Goal: Transaction & Acquisition: Purchase product/service

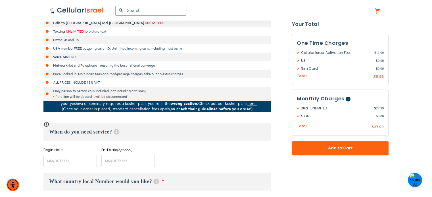
scroll to position [146, 0]
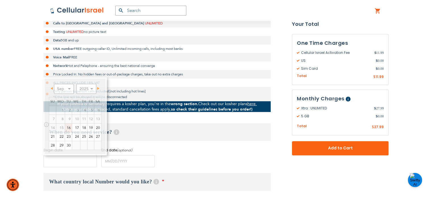
click at [66, 166] on input "name" at bounding box center [69, 161] width 53 height 12
click at [74, 128] on link "17" at bounding box center [76, 128] width 8 height 9
type input "[DATE]"
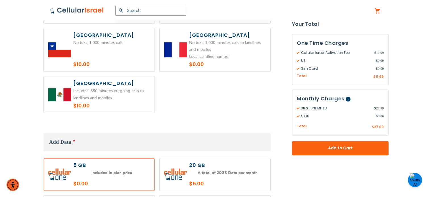
scroll to position [443, 0]
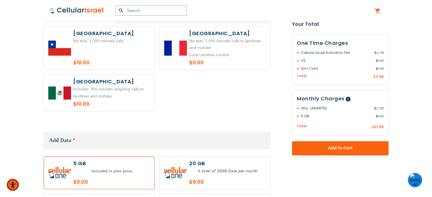
click at [180, 157] on label at bounding box center [215, 173] width 111 height 33
radio input "true"
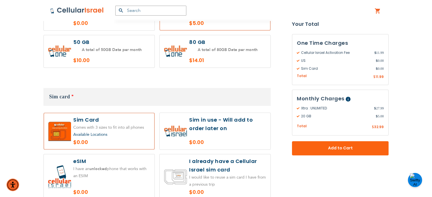
scroll to position [603, 0]
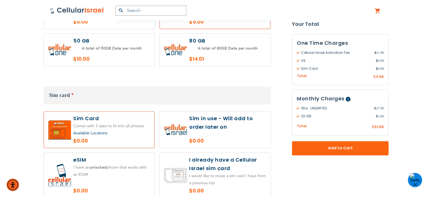
click at [220, 124] on label at bounding box center [215, 130] width 111 height 37
radio input "true"
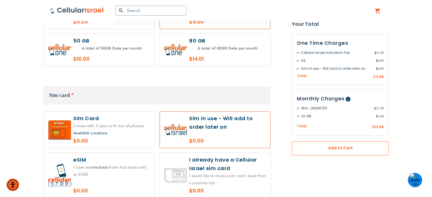
click at [337, 151] on button "Add to Cart" at bounding box center [340, 148] width 97 height 14
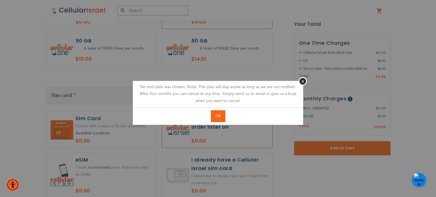
click at [214, 116] on button "OK" at bounding box center [218, 116] width 14 height 12
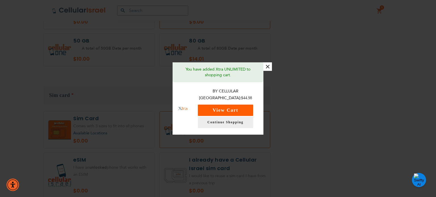
click at [221, 107] on button "View Cart" at bounding box center [225, 110] width 55 height 11
